Goal: Communication & Community: Answer question/provide support

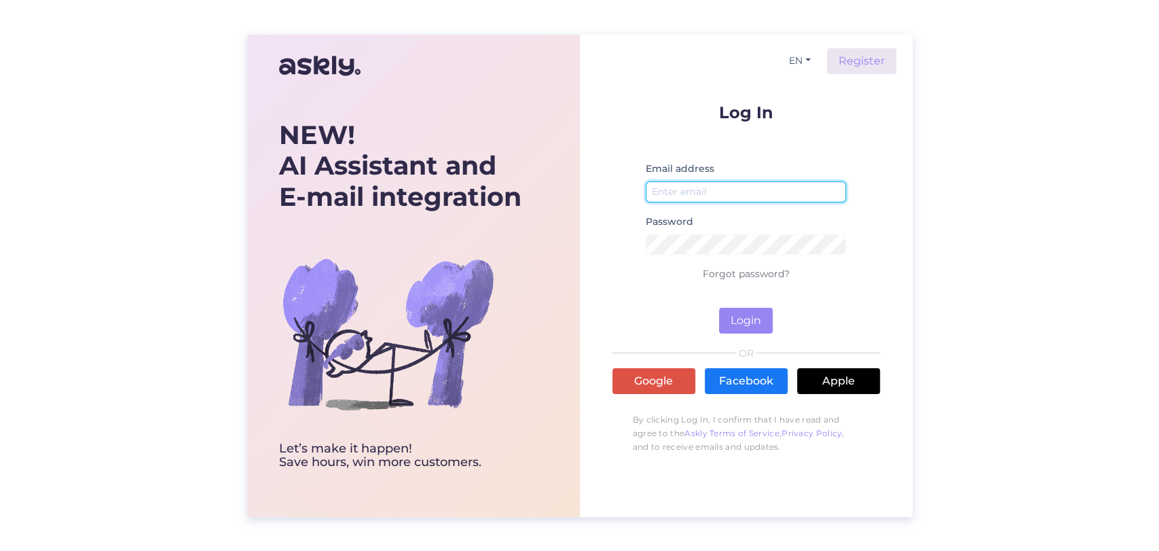
click at [728, 188] on input "email" at bounding box center [746, 191] width 201 height 21
type input "[PERSON_NAME][EMAIL_ADDRESS][DOMAIN_NAME]"
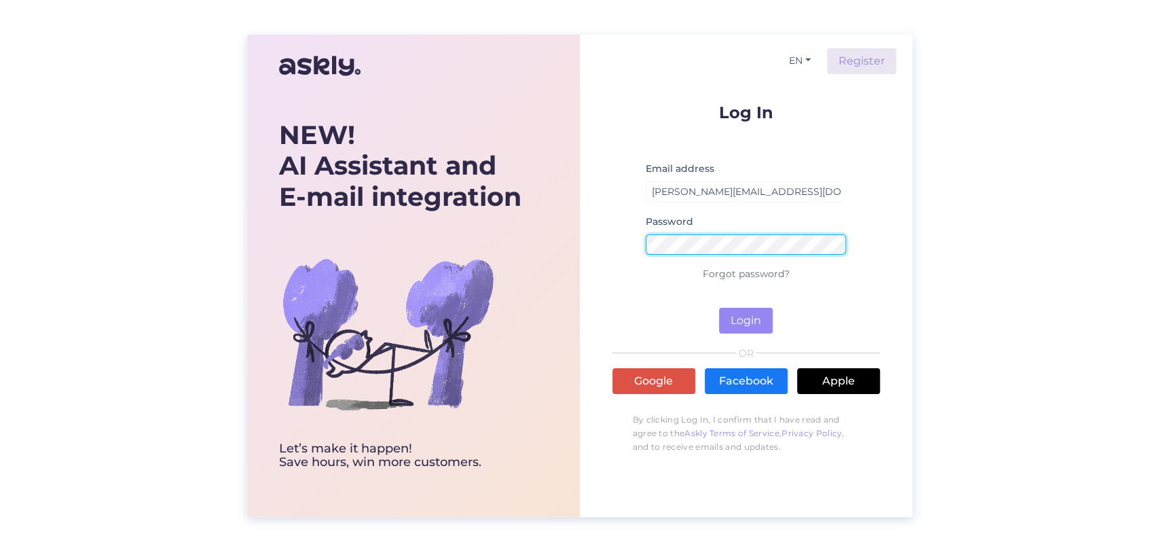
click at [719, 308] on button "Login" at bounding box center [746, 321] width 54 height 26
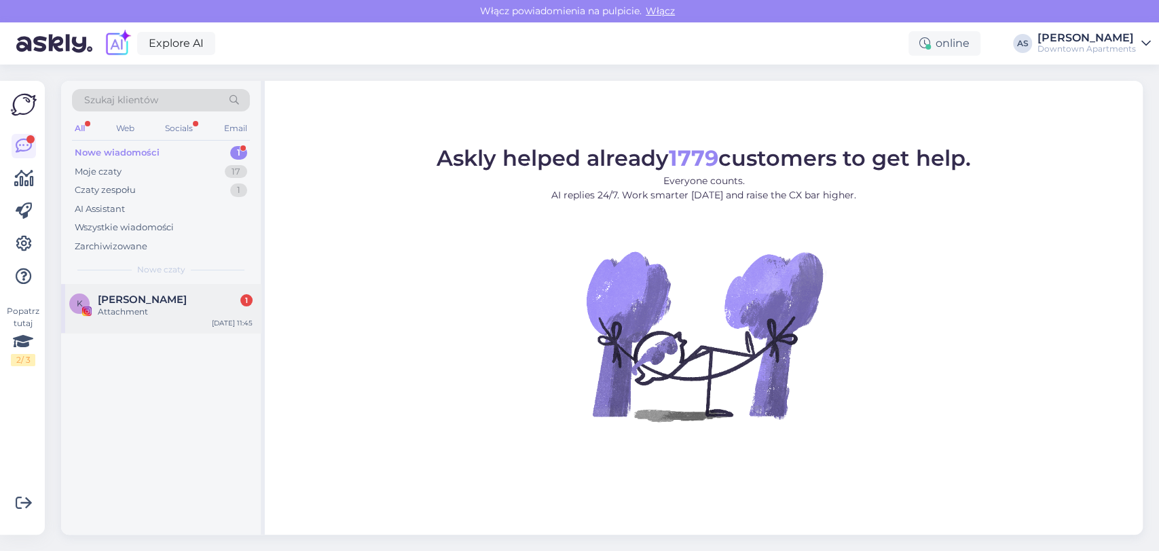
click at [113, 297] on span "[PERSON_NAME]" at bounding box center [142, 299] width 89 height 12
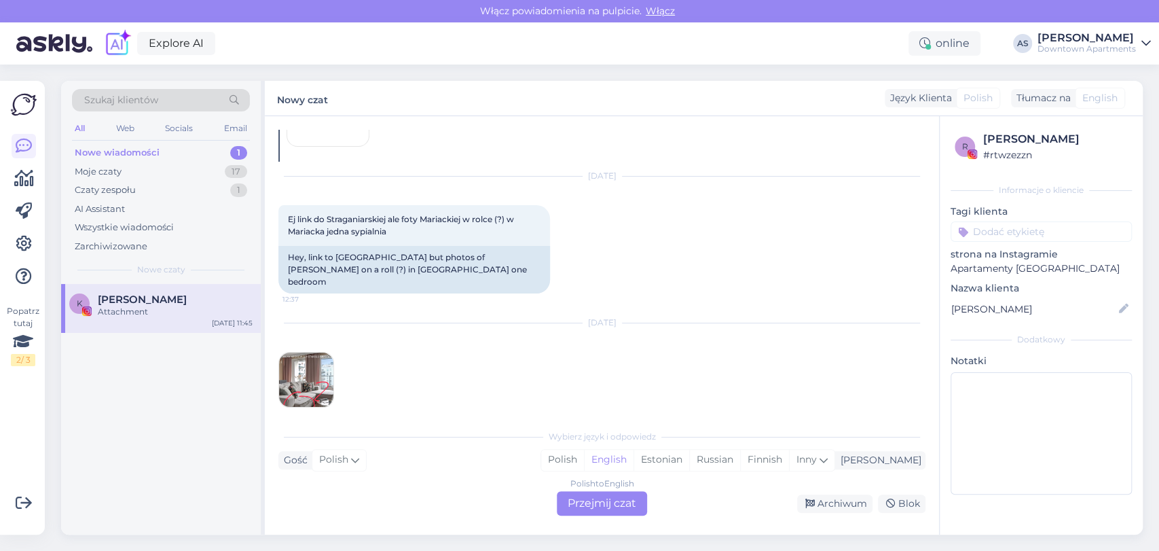
click at [588, 500] on div "Polish to English Przejmij czat" at bounding box center [602, 503] width 90 height 24
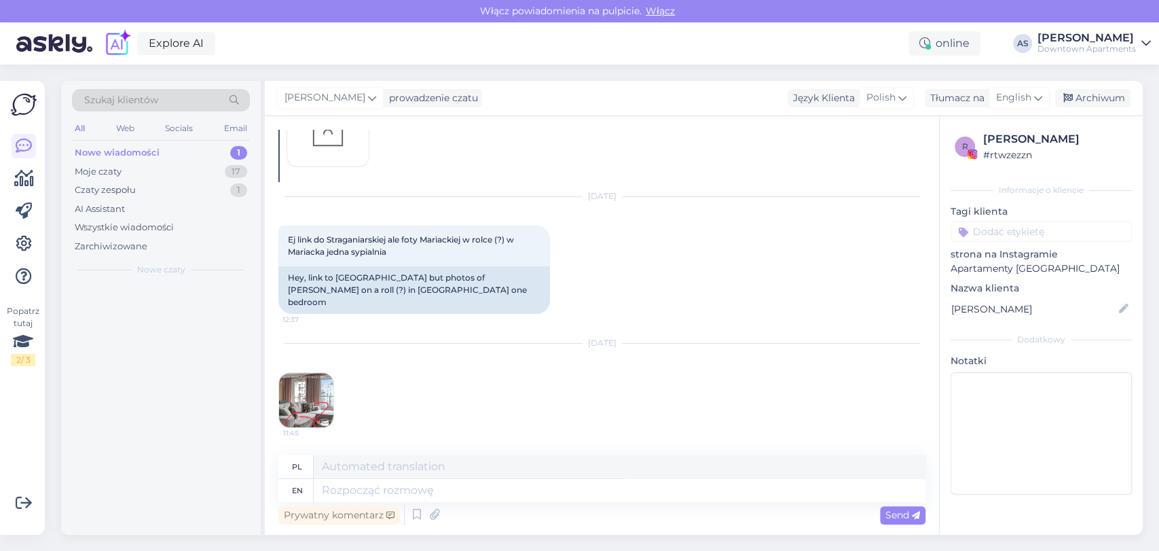
scroll to position [210, 0]
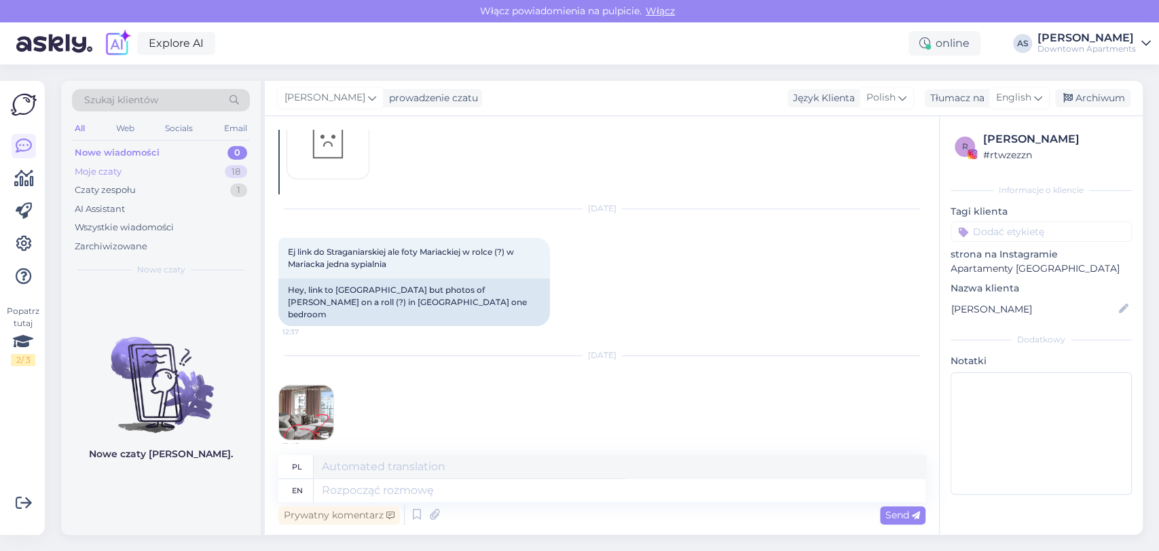
click at [171, 174] on div "Moje czaty 18" at bounding box center [161, 171] width 178 height 19
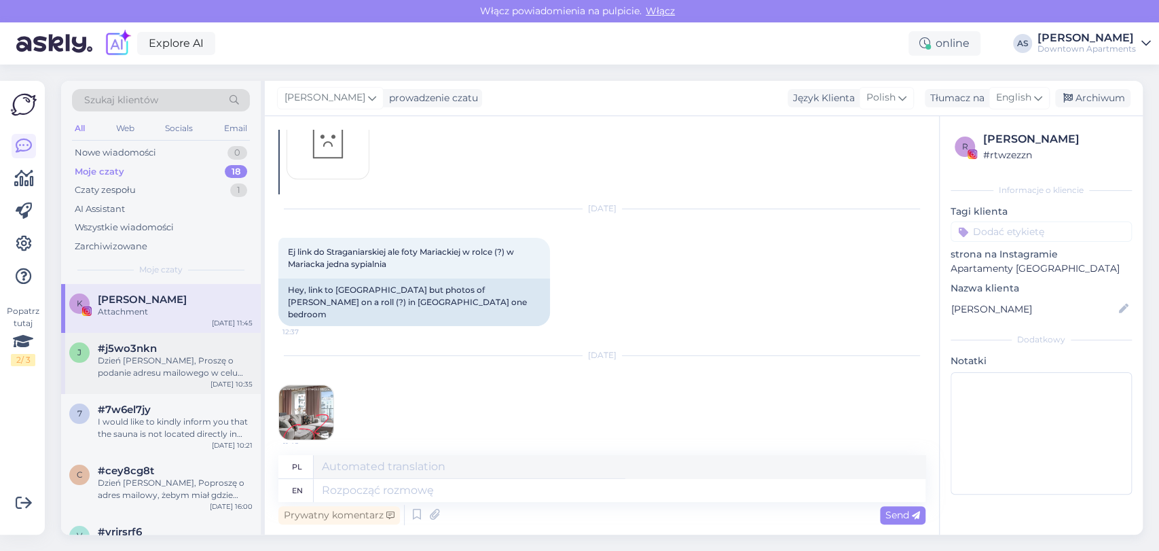
click at [193, 335] on div "j #j5wo3nkn Dzień [PERSON_NAME], Proszę o podanie adresu mailowego w celu przyg…" at bounding box center [161, 363] width 200 height 61
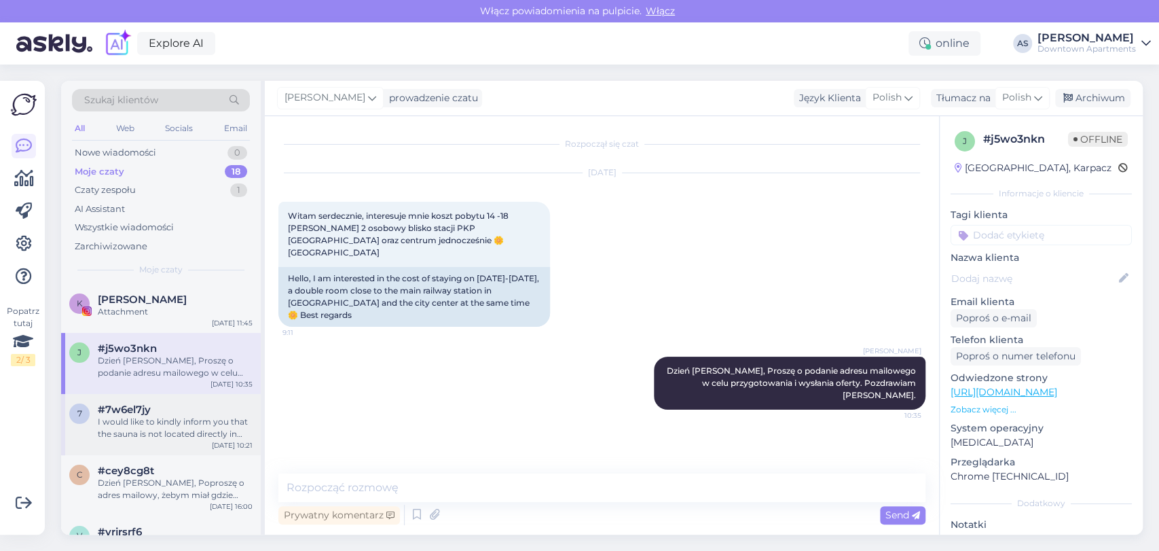
click at [153, 409] on div "#7w6el7jy" at bounding box center [175, 409] width 155 height 12
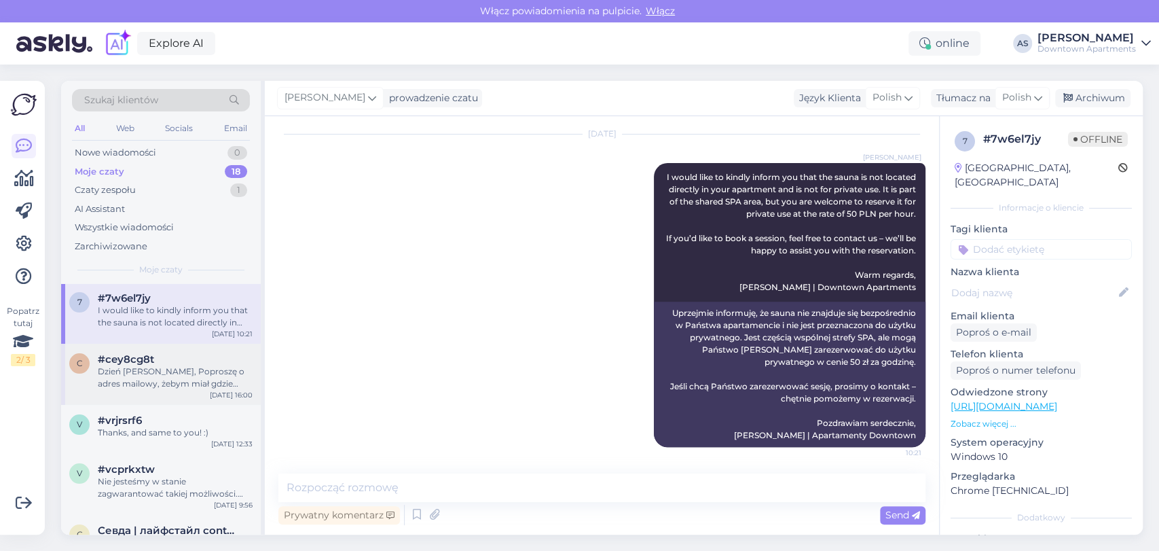
scroll to position [75, 0]
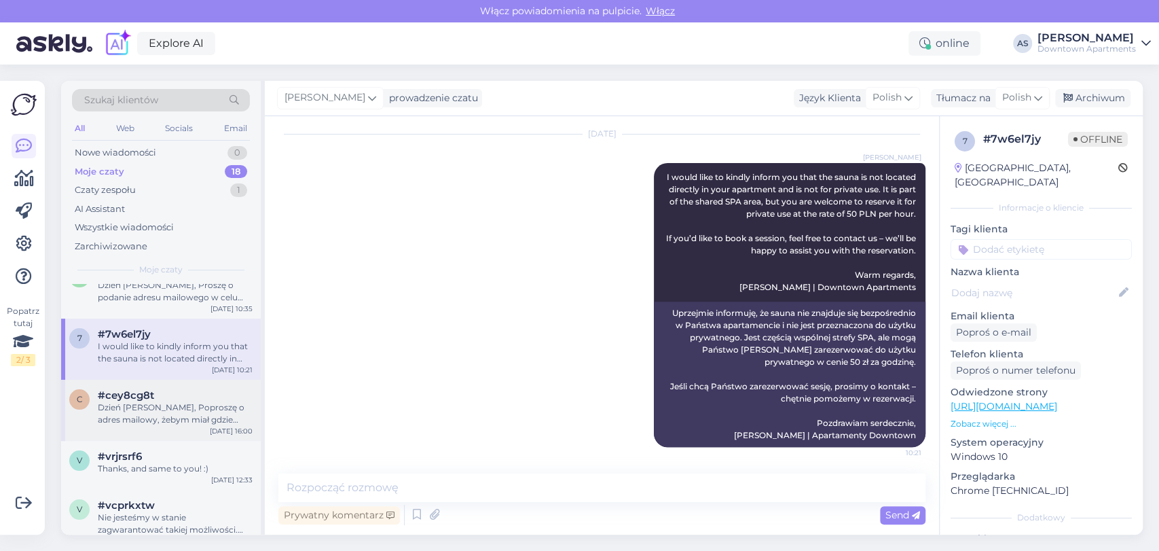
click at [190, 390] on div "#cey8cg8t" at bounding box center [175, 395] width 155 height 12
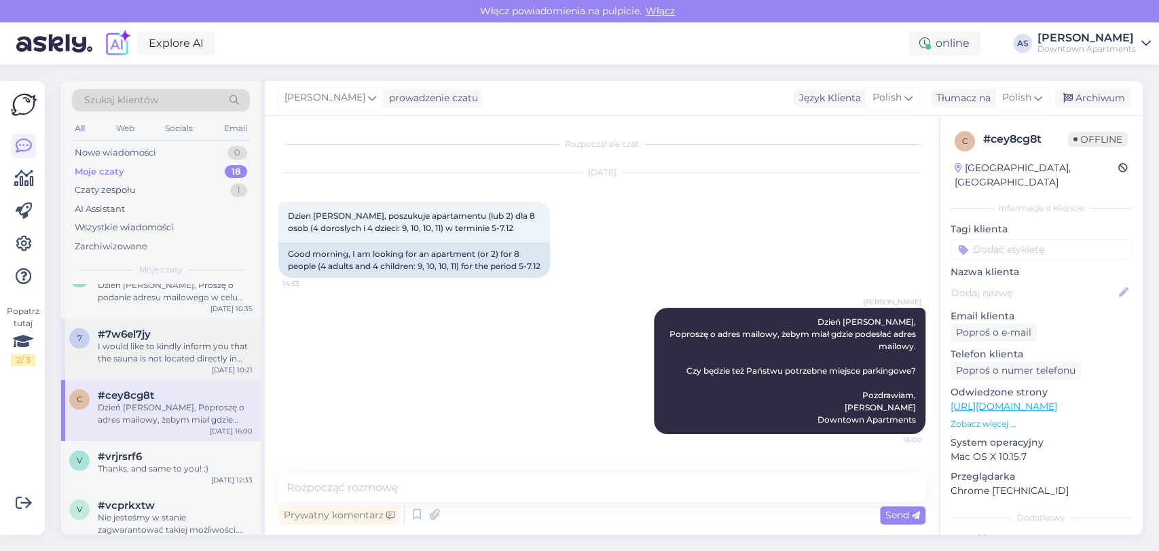
click at [215, 346] on div "I would like to kindly inform you that the sauna is not located directly in you…" at bounding box center [175, 352] width 155 height 24
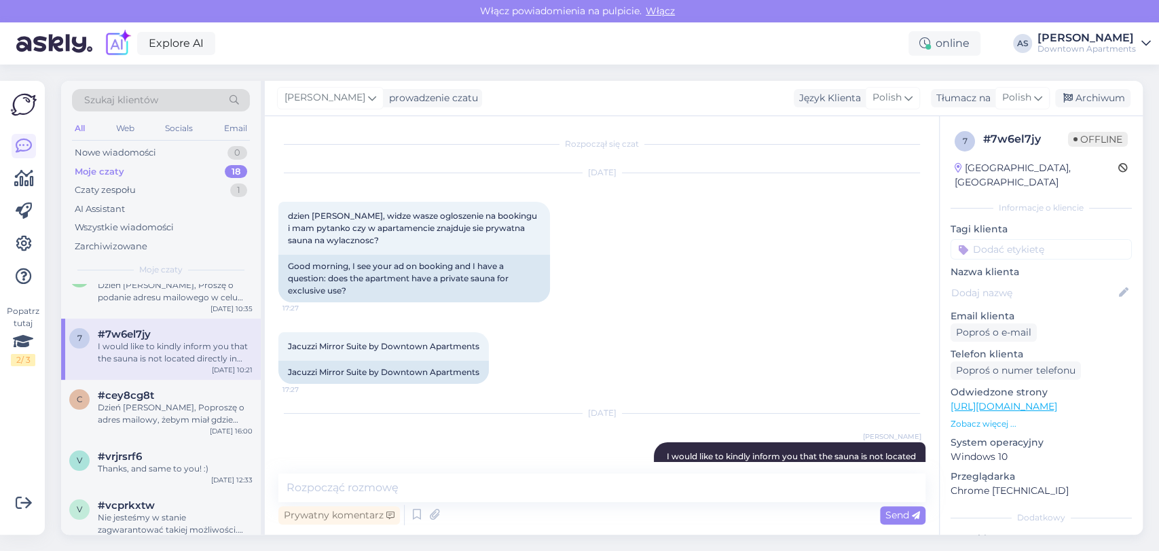
scroll to position [269, 0]
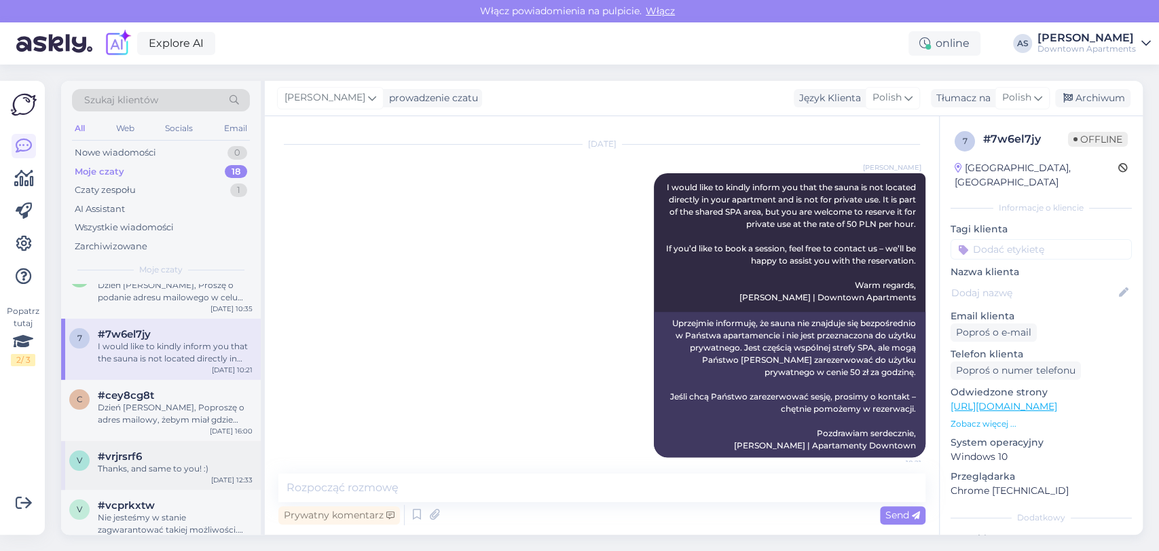
click at [211, 460] on div "#vrjrsrf6" at bounding box center [175, 456] width 155 height 12
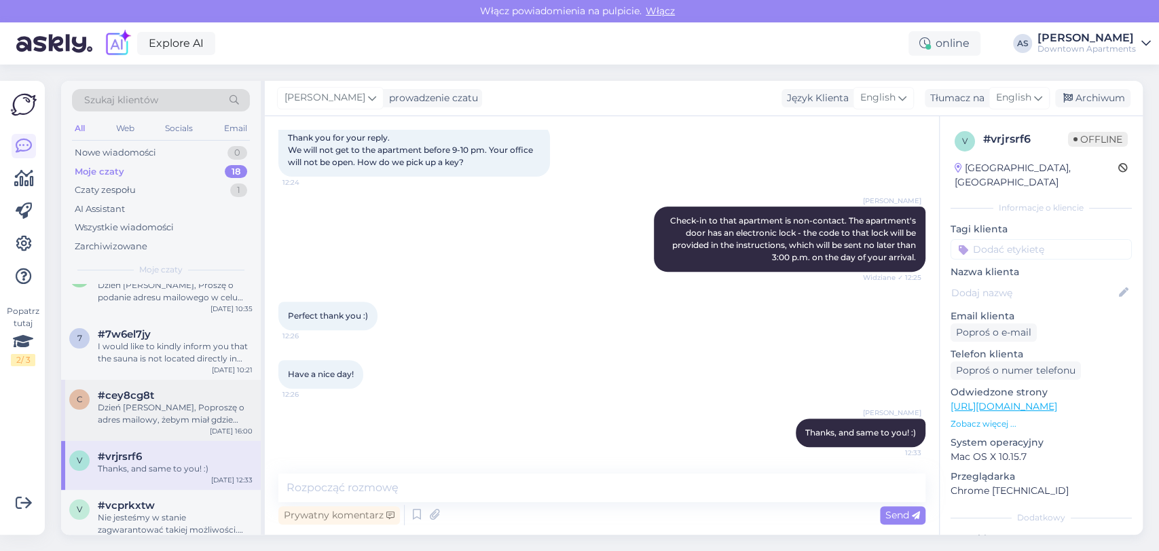
click at [207, 437] on div "c #cey8cg8t Dzień [PERSON_NAME], Poproszę o adres mailowy, żebym miał gdzie pod…" at bounding box center [161, 410] width 200 height 61
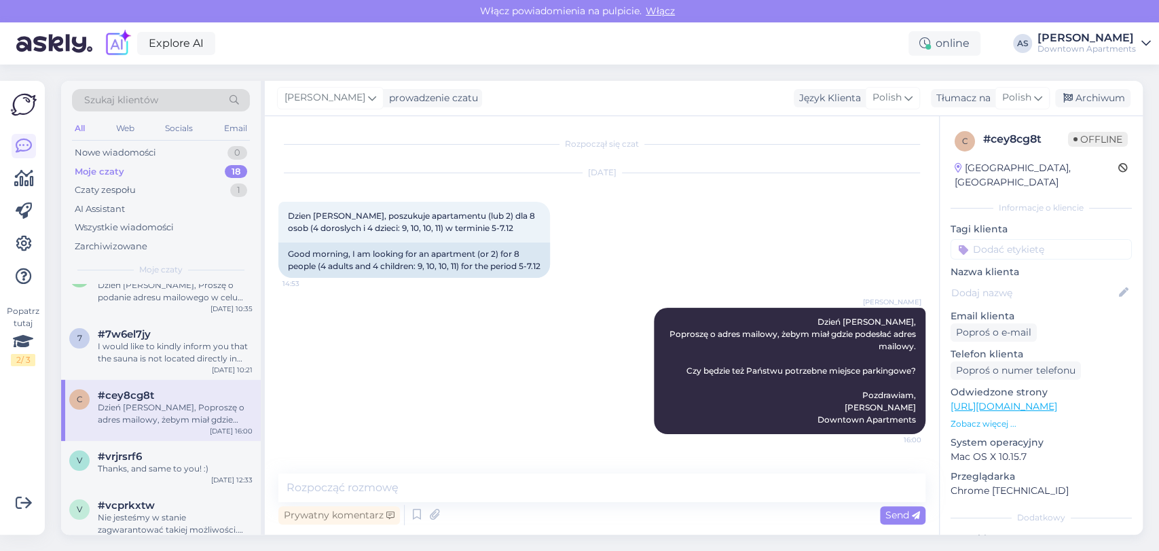
scroll to position [0, 0]
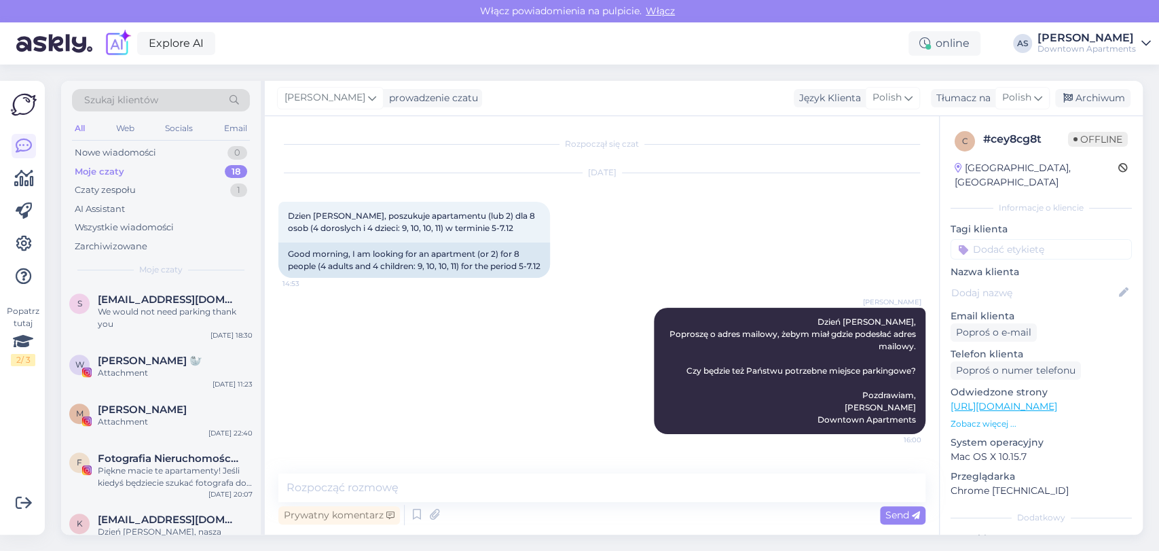
click at [176, 394] on div "M [PERSON_NAME] Attachment [DATE] 22:40" at bounding box center [161, 418] width 200 height 49
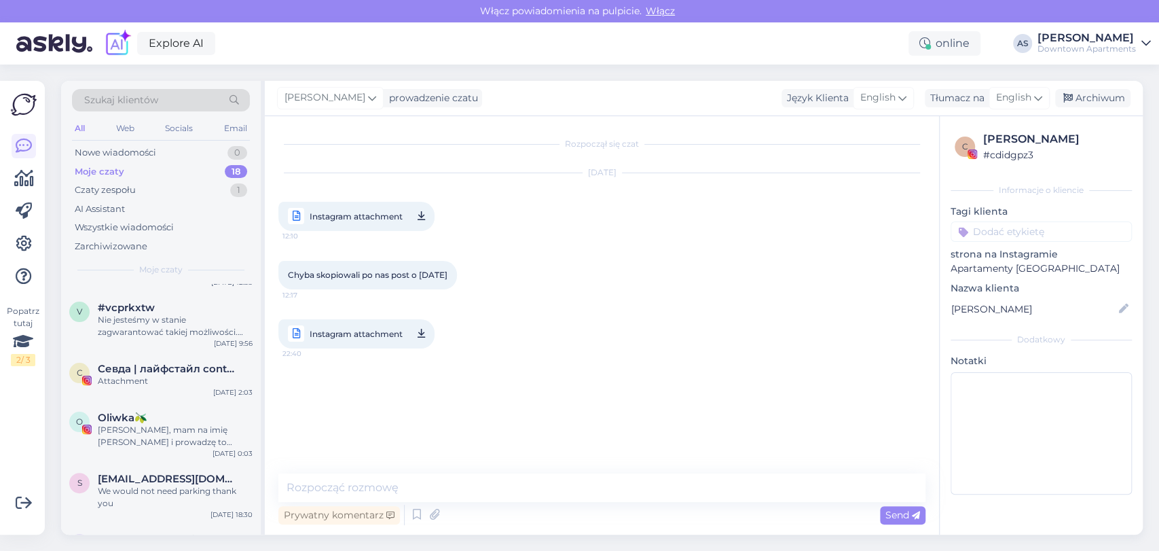
scroll to position [151, 0]
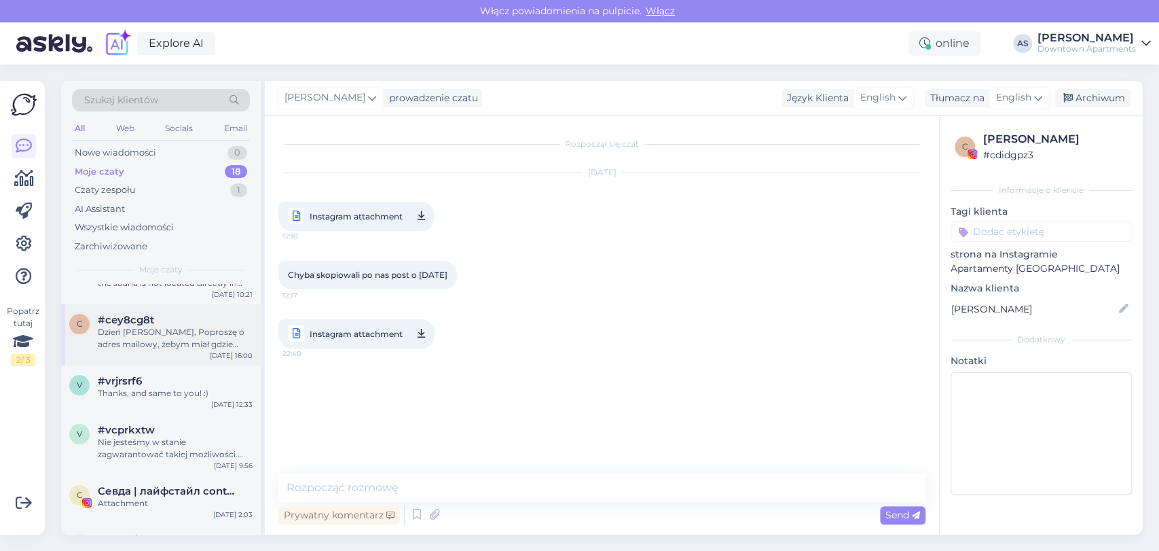
click at [176, 392] on div "Thanks, and same to you! :)" at bounding box center [175, 393] width 155 height 12
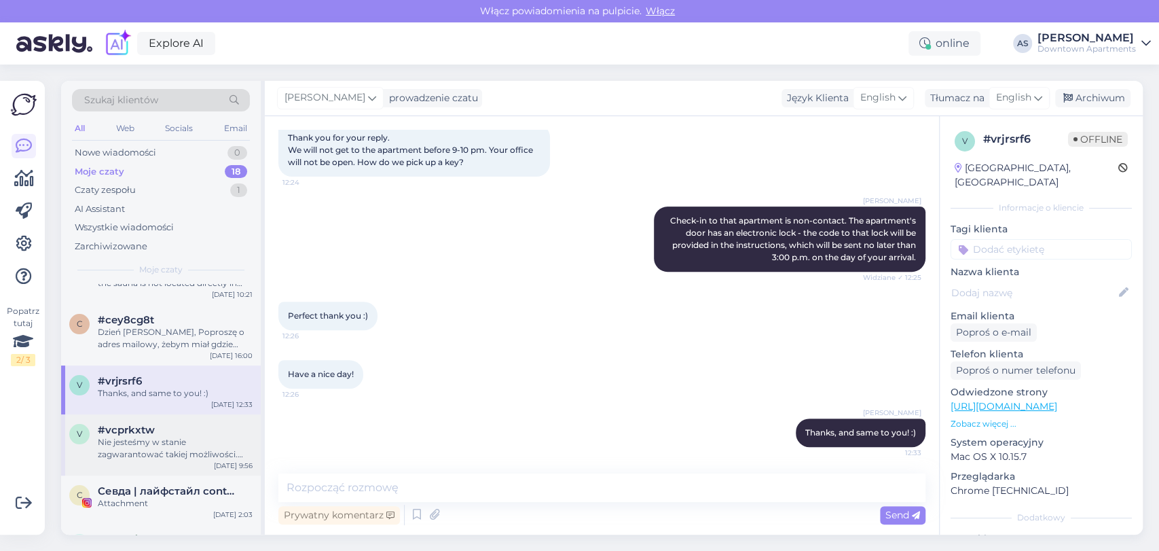
click at [195, 449] on div "Nie jesteśmy w stanie zagwarantować takiej możliwości. Jeśli apartament będzie …" at bounding box center [175, 448] width 155 height 24
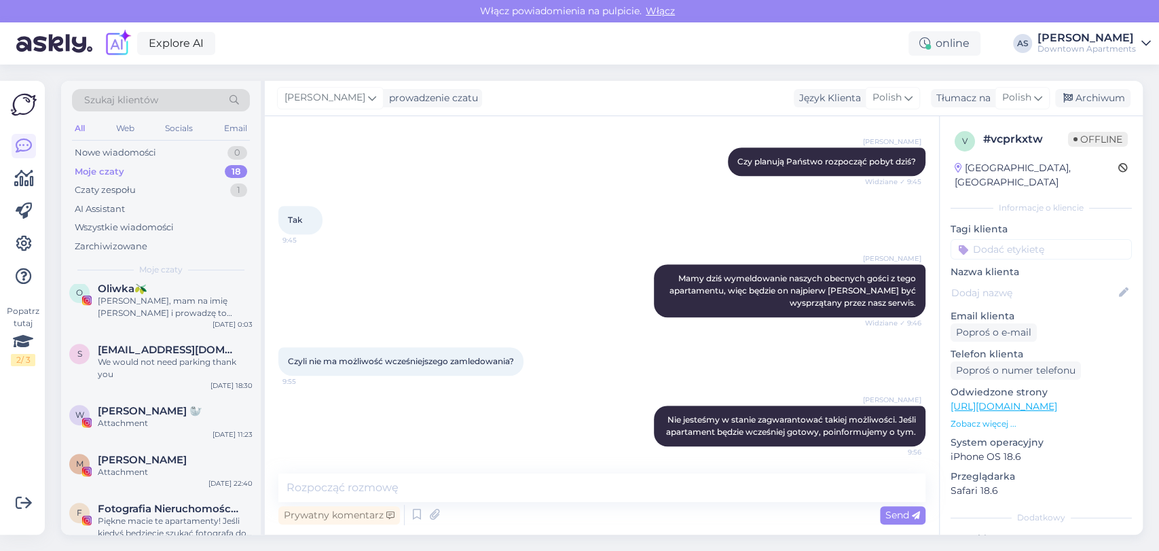
scroll to position [528, 0]
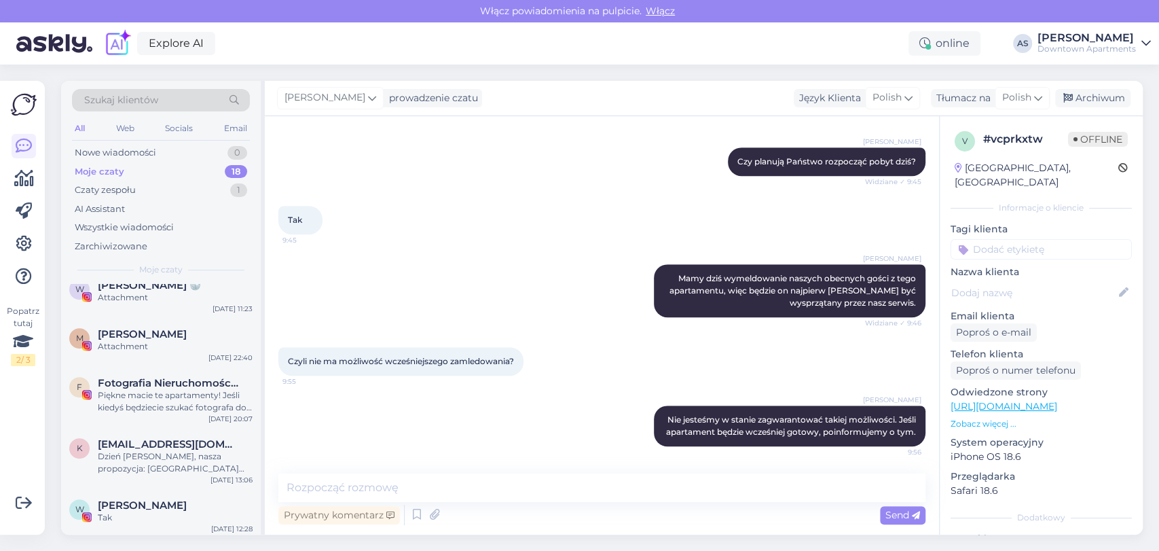
click at [166, 445] on span "[EMAIL_ADDRESS][DOMAIN_NAME]" at bounding box center [168, 444] width 141 height 12
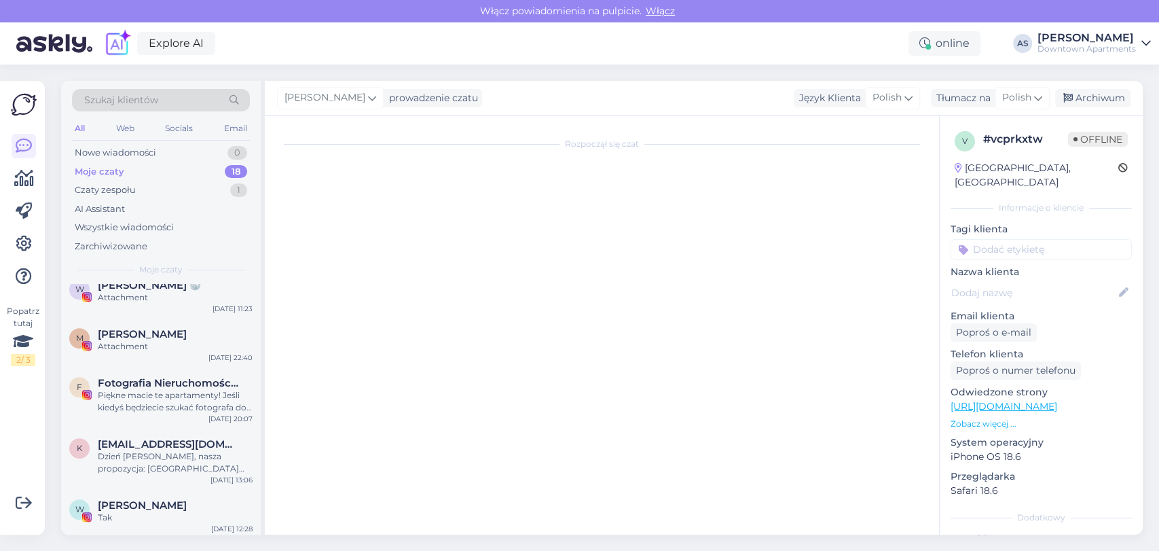
scroll to position [196, 0]
